Goal: Transaction & Acquisition: Purchase product/service

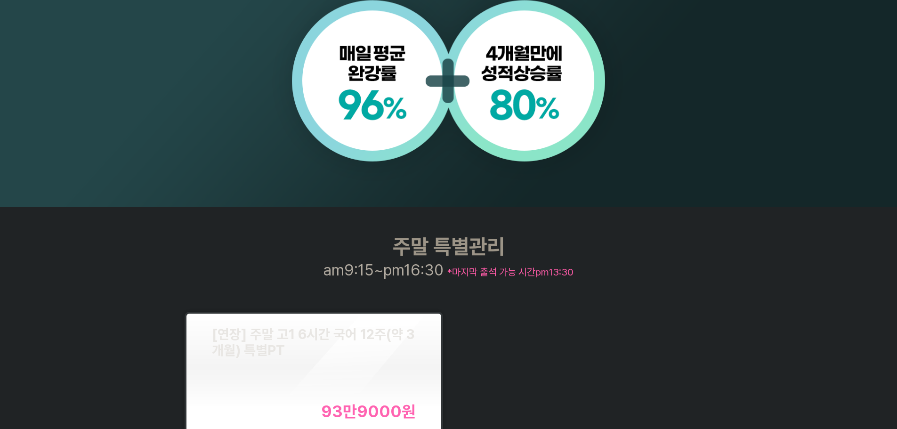
scroll to position [1083, 0]
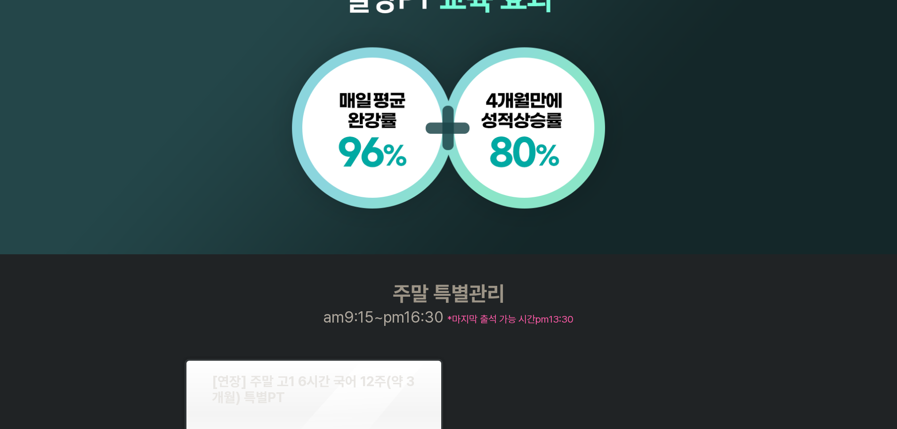
scroll to position [1036, 0]
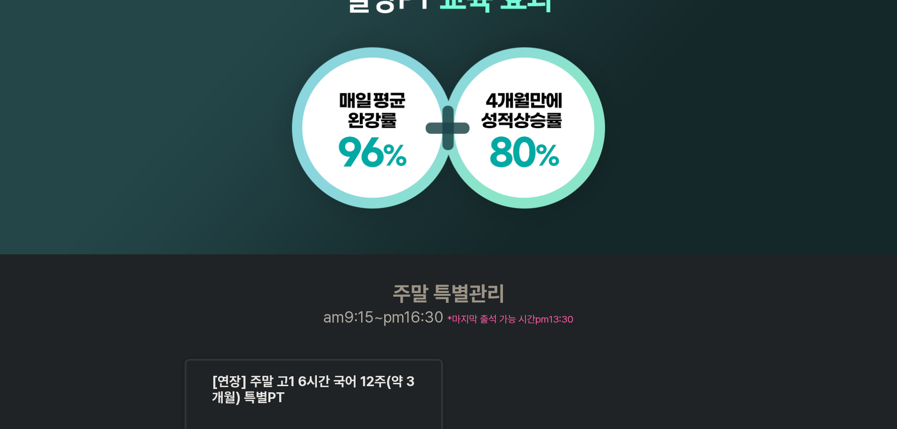
scroll to position [1083, 0]
